Goal: Information Seeking & Learning: Learn about a topic

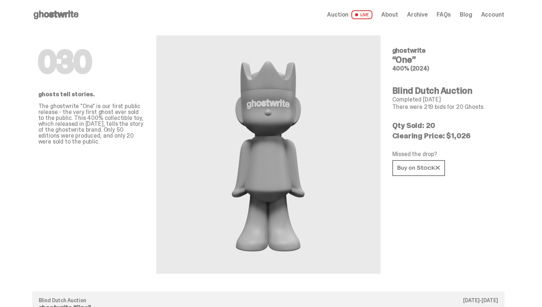
click at [59, 13] on use at bounding box center [56, 14] width 45 height 9
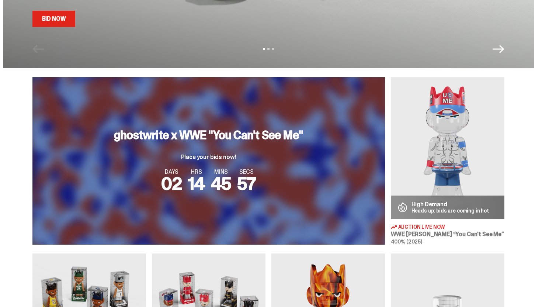
scroll to position [50, 0]
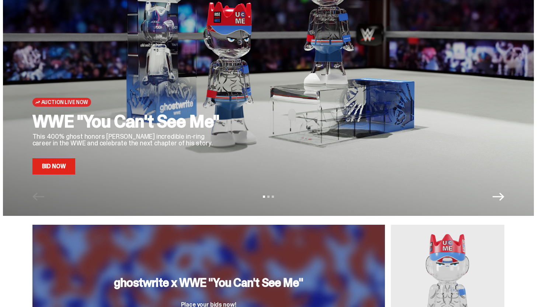
click at [73, 167] on link "Bid Now" at bounding box center [53, 166] width 43 height 16
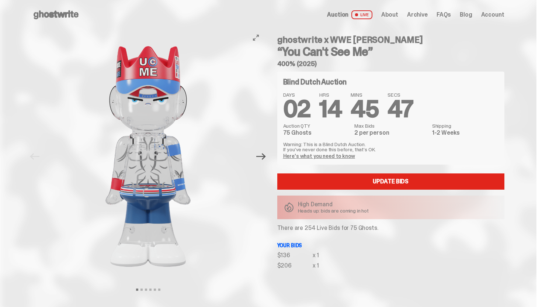
click at [265, 154] on icon "Next" at bounding box center [261, 157] width 10 height 10
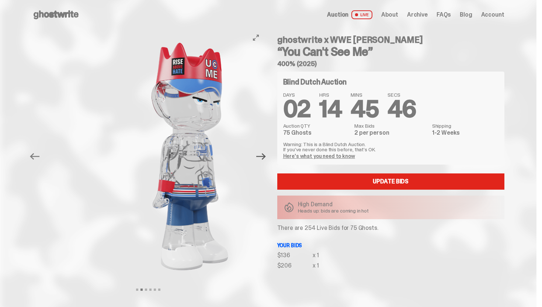
click at [265, 154] on icon "Next" at bounding box center [261, 157] width 10 height 10
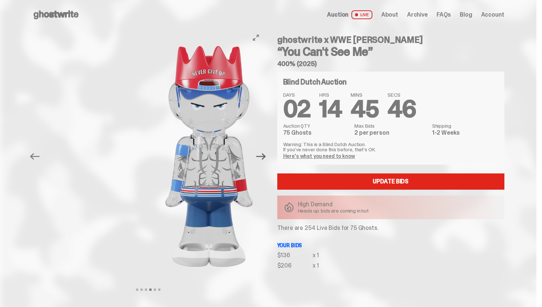
click at [265, 154] on icon "Next" at bounding box center [261, 157] width 10 height 10
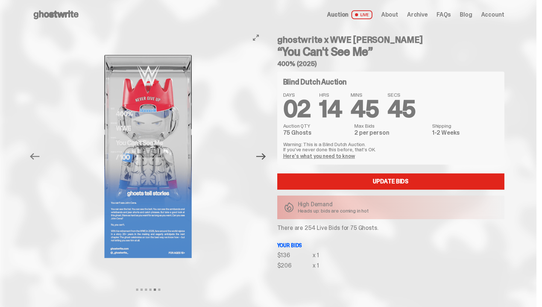
click at [265, 154] on icon "Next" at bounding box center [261, 157] width 10 height 10
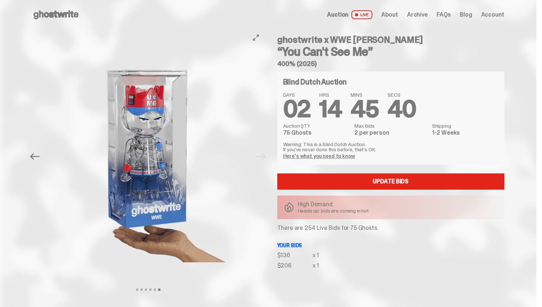
click at [263, 155] on div at bounding box center [148, 157] width 232 height 254
click at [67, 19] on icon at bounding box center [55, 15] width 47 height 12
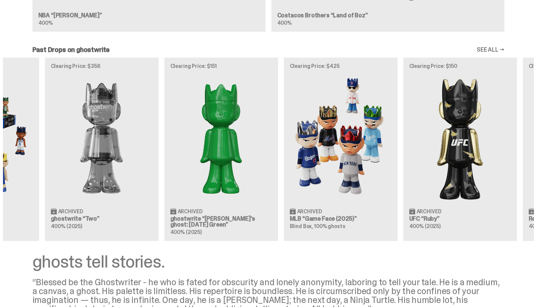
scroll to position [0, 239]
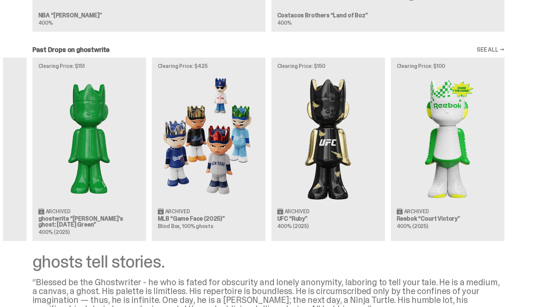
click at [499, 53] on link "SEE ALL →" at bounding box center [491, 50] width 28 height 6
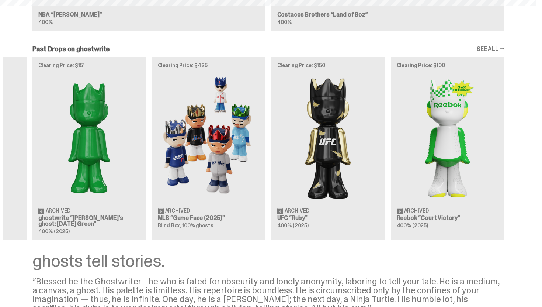
scroll to position [766, 0]
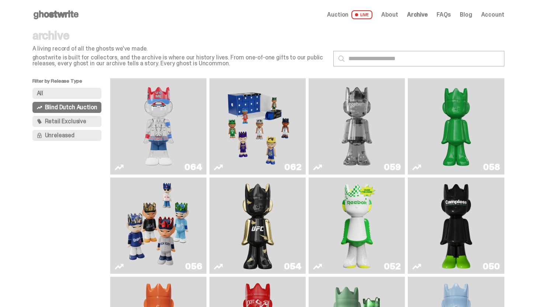
click at [88, 92] on button "All" at bounding box center [66, 93] width 69 height 11
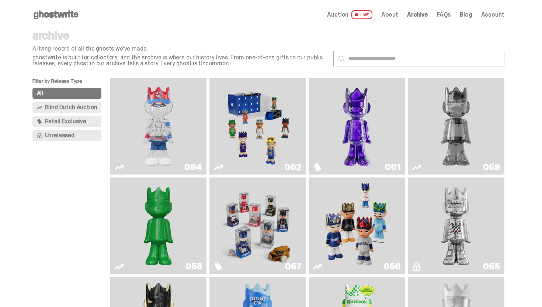
click at [89, 106] on span "Blind Dutch Auction" at bounding box center [71, 107] width 52 height 6
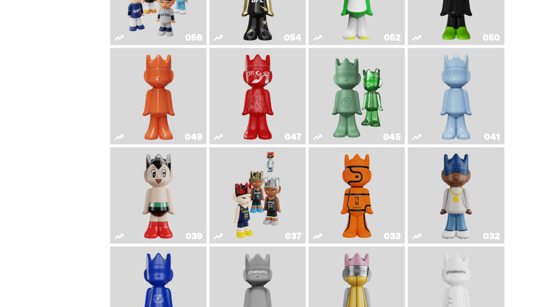
scroll to position [214, 0]
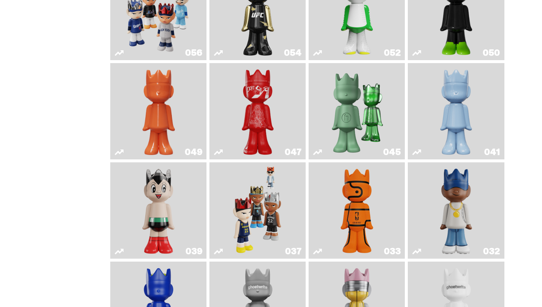
click at [275, 122] on img "Skip" at bounding box center [257, 111] width 39 height 90
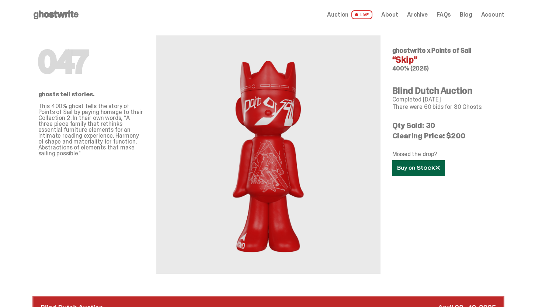
click at [424, 174] on link at bounding box center [419, 168] width 53 height 16
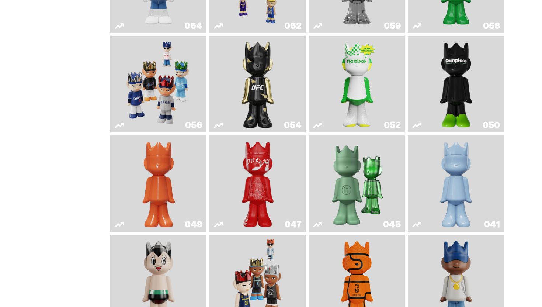
scroll to position [152, 0]
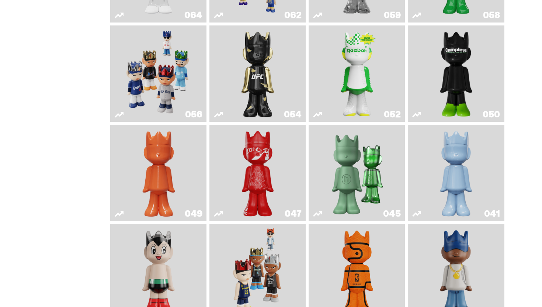
click at [441, 80] on img "Campless" at bounding box center [456, 73] width 39 height 90
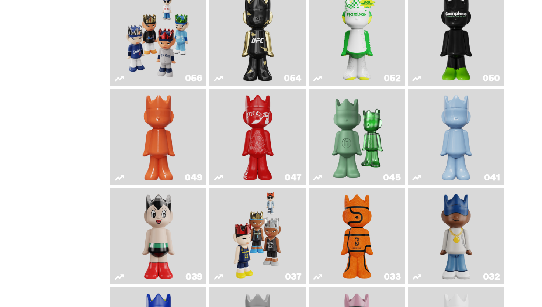
scroll to position [323, 0]
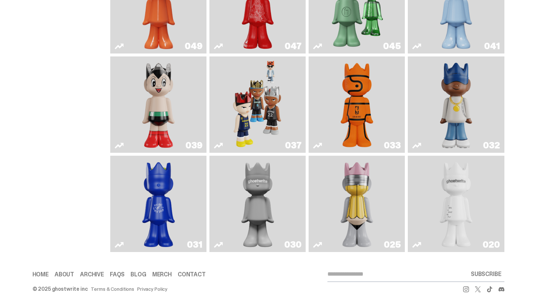
click at [158, 119] on img "Astro Boy" at bounding box center [158, 104] width 39 height 90
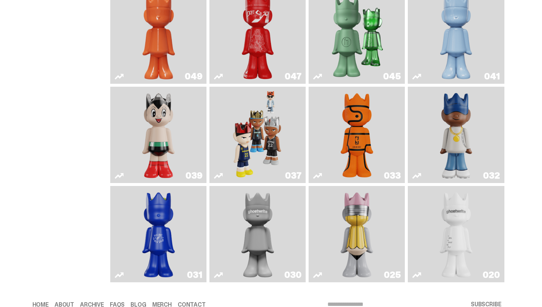
click at [157, 138] on img "Astro Boy" at bounding box center [158, 135] width 39 height 90
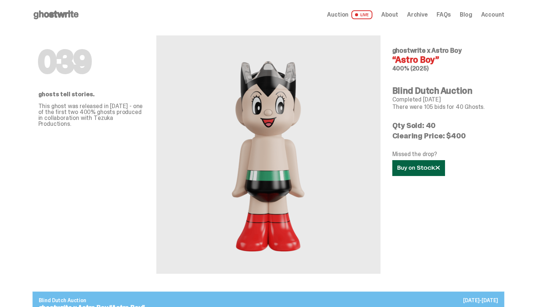
click at [435, 171] on link at bounding box center [419, 168] width 53 height 16
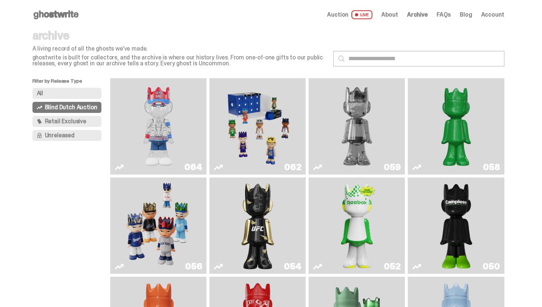
click at [348, 103] on img "Two" at bounding box center [357, 126] width 72 height 90
